Goal: Transaction & Acquisition: Book appointment/travel/reservation

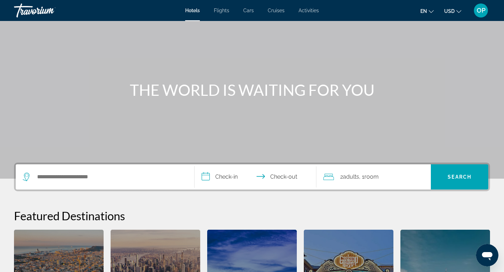
scroll to position [36, 0]
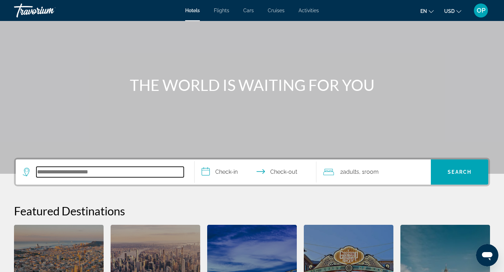
click at [144, 172] on input "Search hotel destination" at bounding box center [109, 172] width 147 height 11
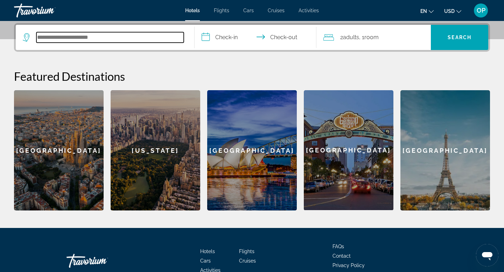
scroll to position [171, 0]
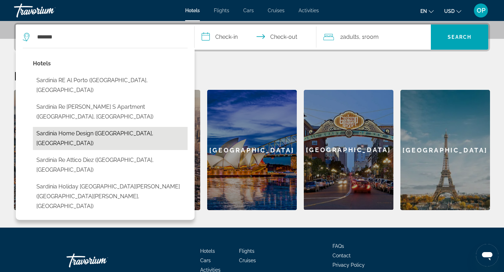
click at [57, 127] on button "Sardinia Home Design ([GEOGRAPHIC_DATA], [GEOGRAPHIC_DATA])" at bounding box center [110, 138] width 155 height 23
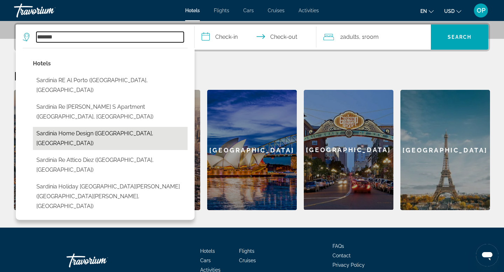
type input "**********"
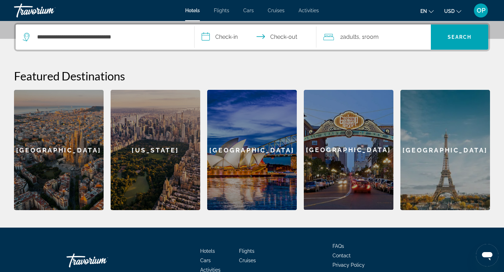
click at [348, 37] on span "Adults" at bounding box center [351, 37] width 16 height 7
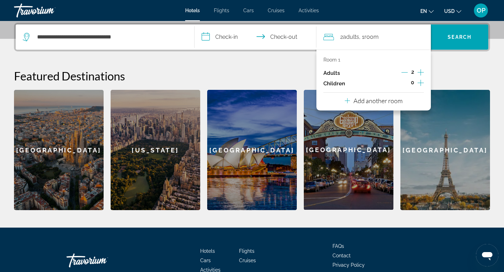
click at [421, 72] on icon "Increment adults" at bounding box center [421, 72] width 6 height 8
click at [228, 36] on input "**********" at bounding box center [257, 38] width 125 height 27
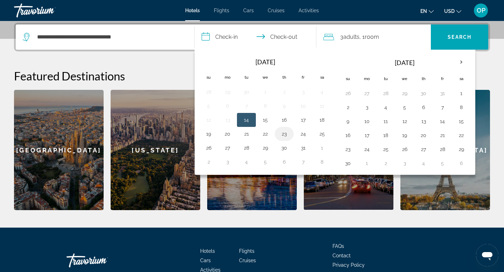
click at [283, 136] on button "23" at bounding box center [284, 134] width 11 height 10
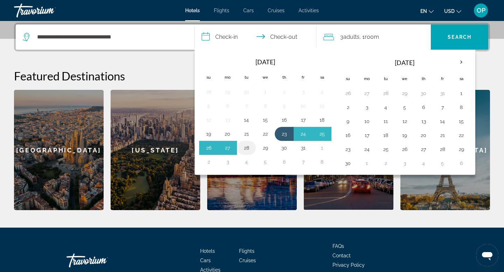
click at [247, 149] on button "28" at bounding box center [246, 148] width 11 height 10
type input "**********"
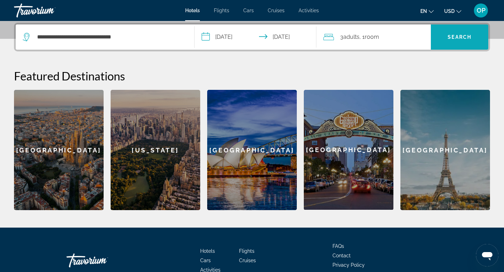
click at [458, 42] on span "Search" at bounding box center [459, 37] width 57 height 17
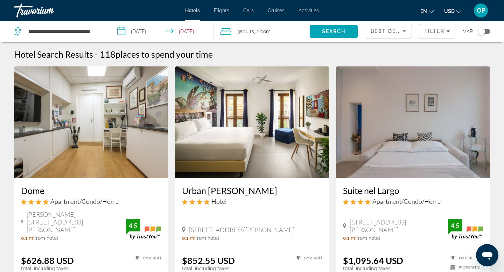
click at [75, 151] on img "Main content" at bounding box center [91, 123] width 154 height 112
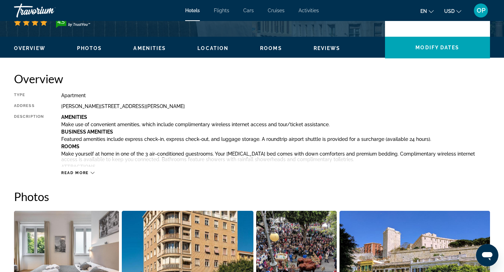
scroll to position [199, 0]
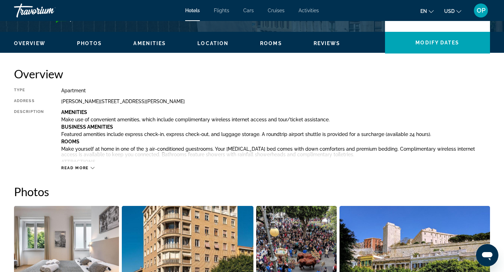
click at [85, 168] on span "Read more" at bounding box center [75, 168] width 28 height 5
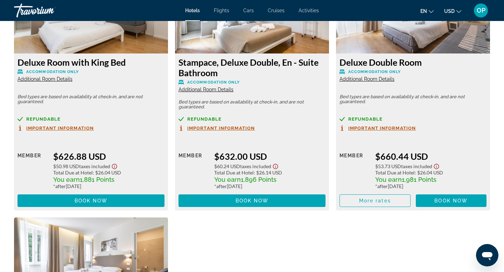
scroll to position [1351, 0]
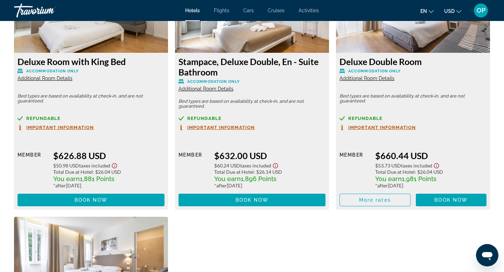
drag, startPoint x: 54, startPoint y: 153, endPoint x: 113, endPoint y: 185, distance: 67.2
click at [113, 185] on div "$626.88 USD $50.98 USD Taxes included Total Due at Hotel : $26.04 USD You earn …" at bounding box center [108, 170] width 111 height 38
click at [109, 189] on div at bounding box center [109, 189] width 0 height 0
